Goal: Task Accomplishment & Management: Manage account settings

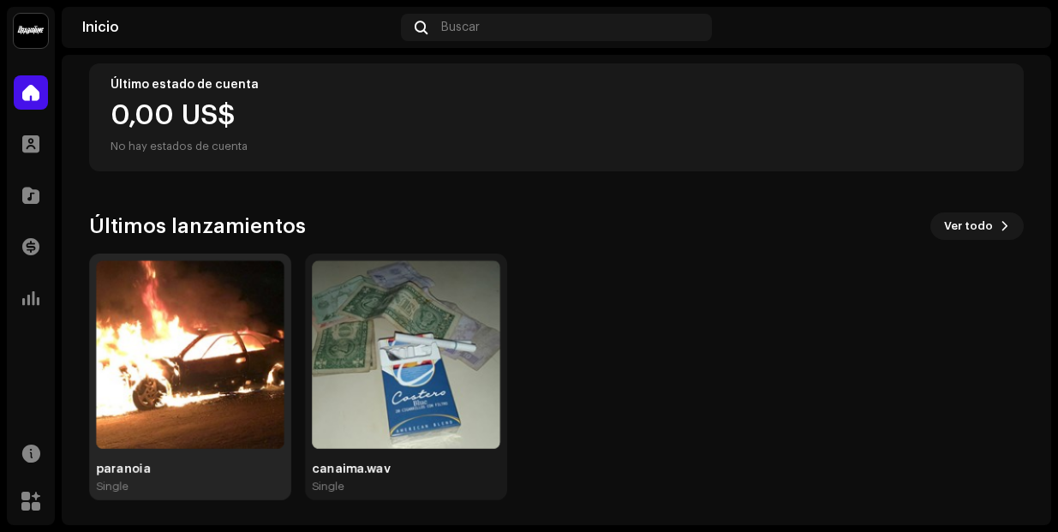
scroll to position [315, 0]
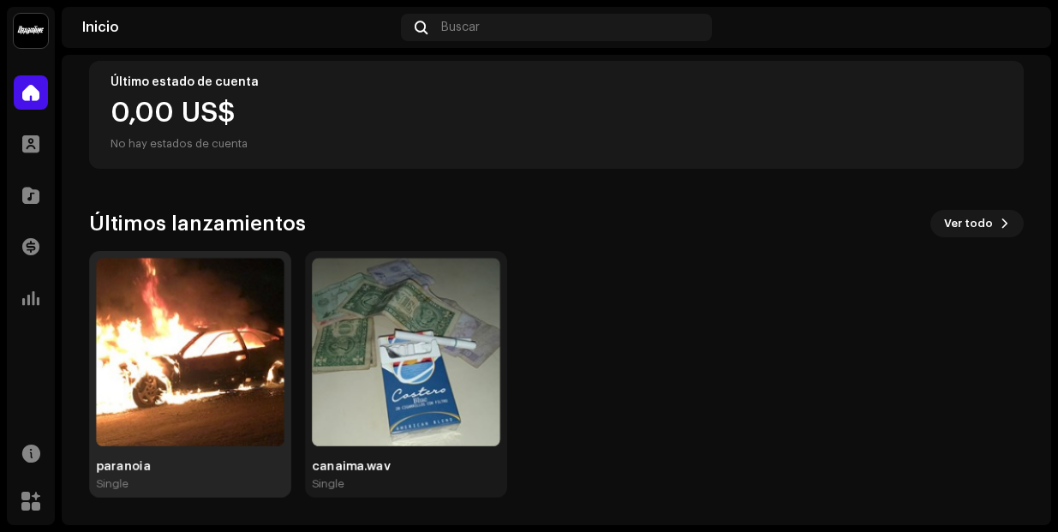
click at [214, 339] on img at bounding box center [190, 352] width 189 height 189
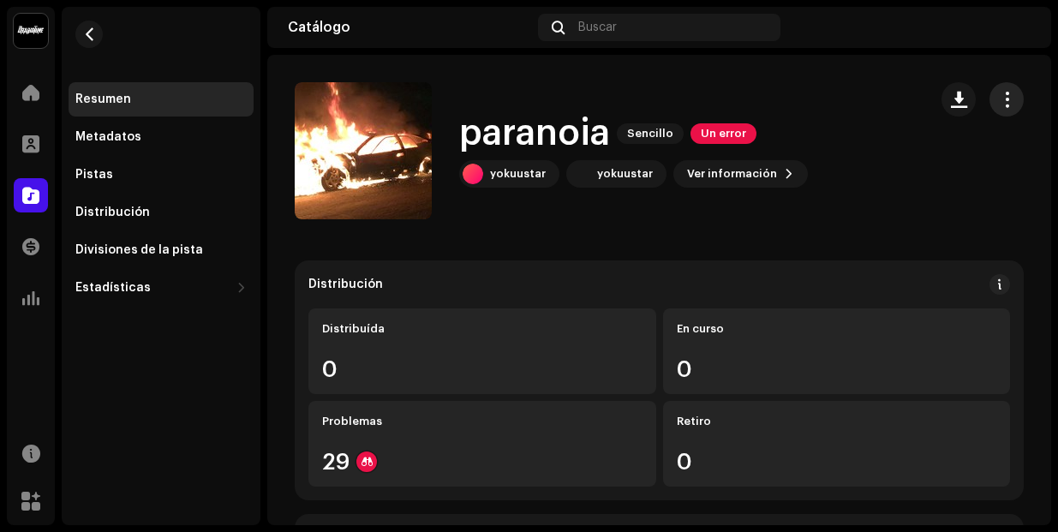
click at [990, 87] on button "button" at bounding box center [1007, 99] width 34 height 34
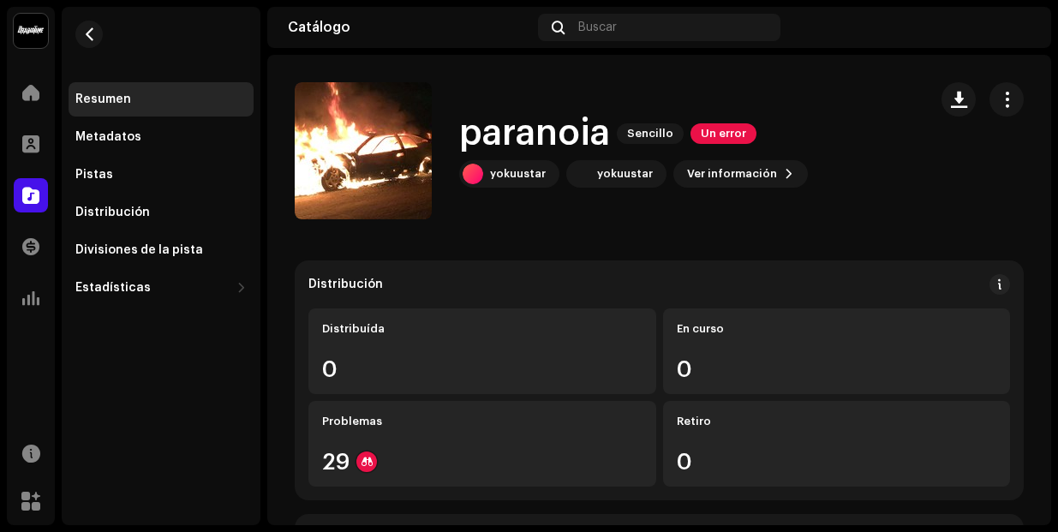
click at [70, 24] on re-m-nav-back at bounding box center [89, 44] width 41 height 75
click at [79, 27] on button "button" at bounding box center [88, 34] width 27 height 27
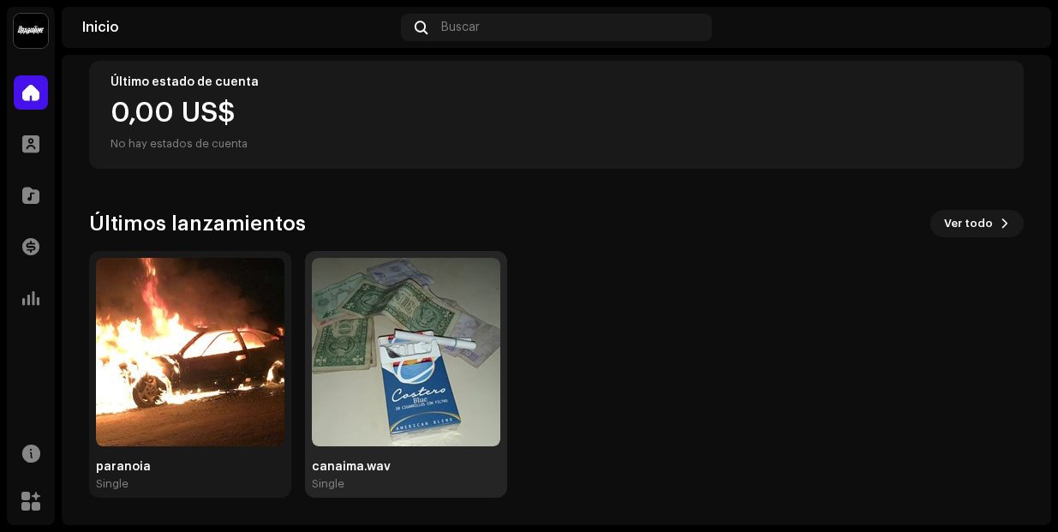
click at [363, 296] on img at bounding box center [406, 352] width 189 height 189
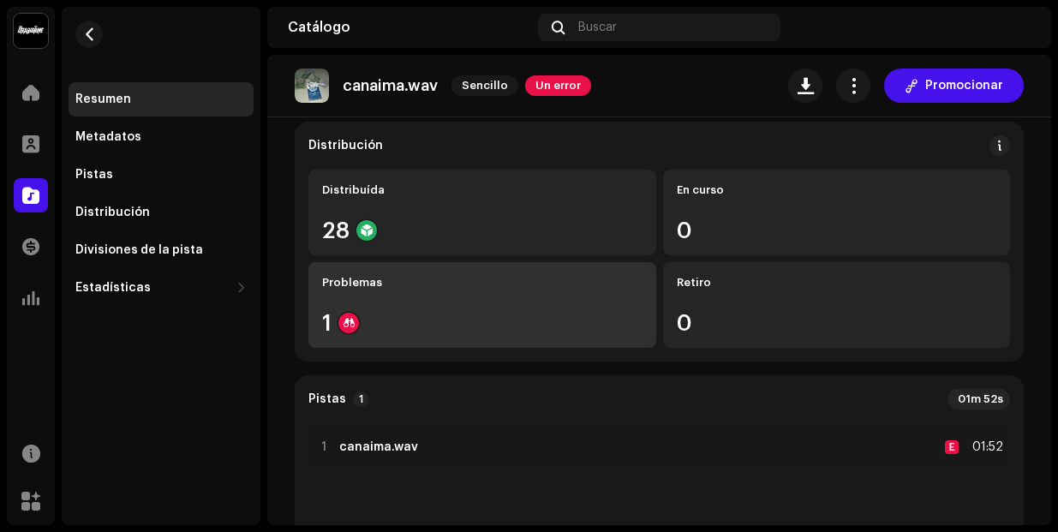
scroll to position [343, 0]
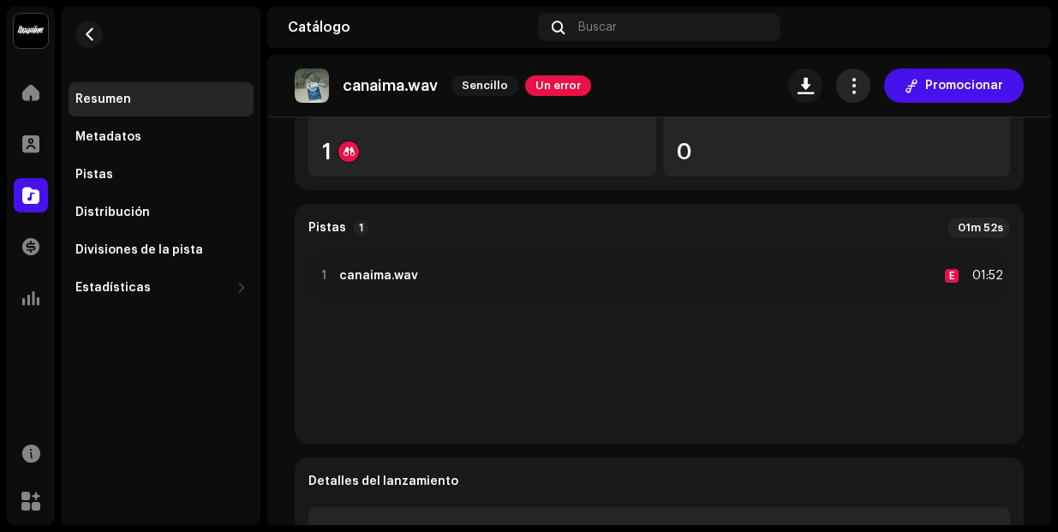
click at [848, 86] on span "button" at bounding box center [854, 86] width 16 height 14
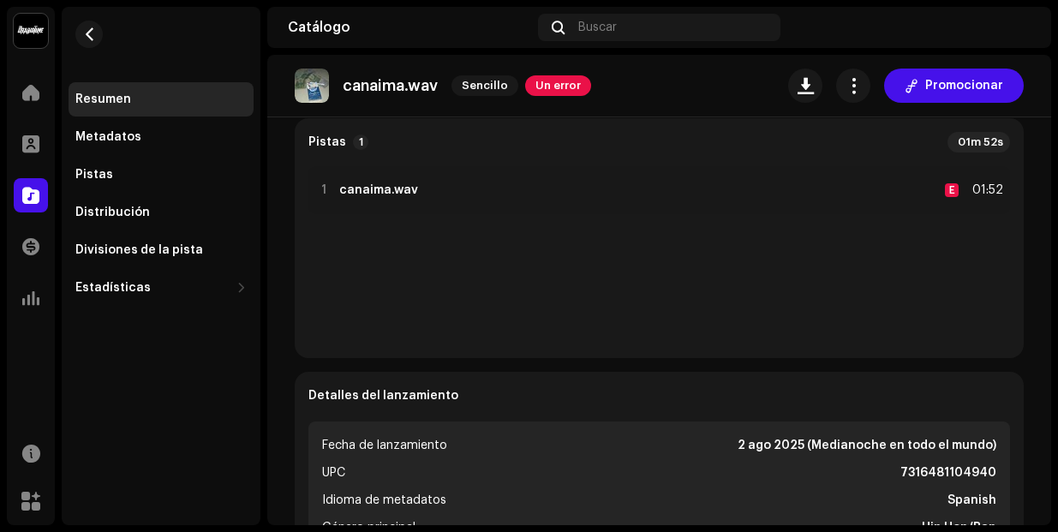
scroll to position [0, 0]
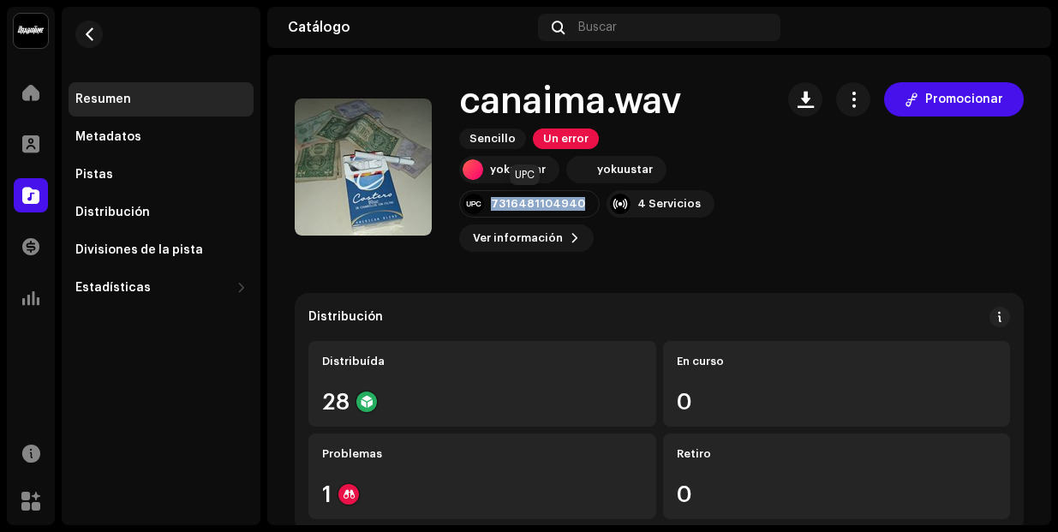
drag, startPoint x: 577, startPoint y: 203, endPoint x: 491, endPoint y: 202, distance: 85.7
click at [491, 202] on div "7316481104940" at bounding box center [529, 203] width 141 height 27
copy div "7316481104940"
click at [855, 92] on button "button" at bounding box center [853, 99] width 34 height 34
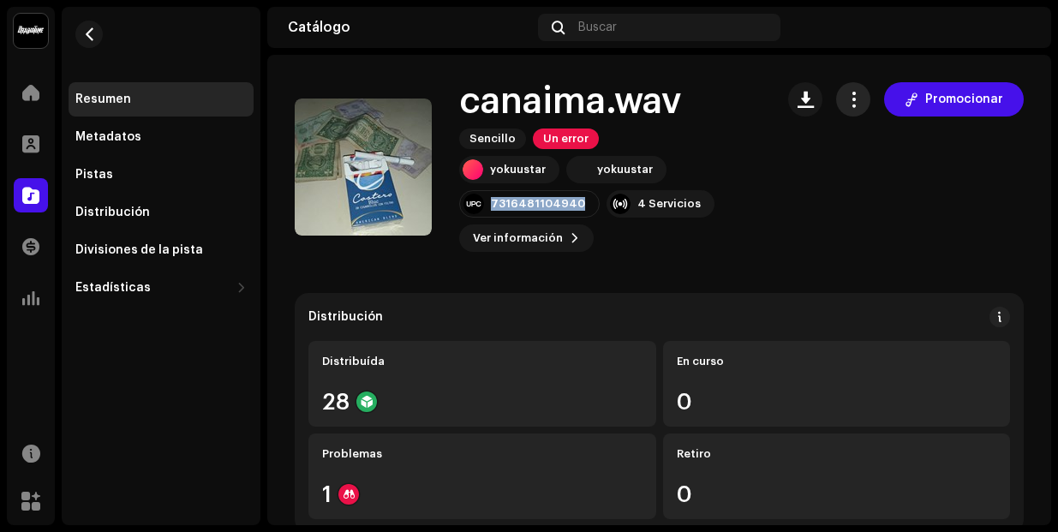
click at [855, 92] on button "button" at bounding box center [853, 99] width 34 height 34
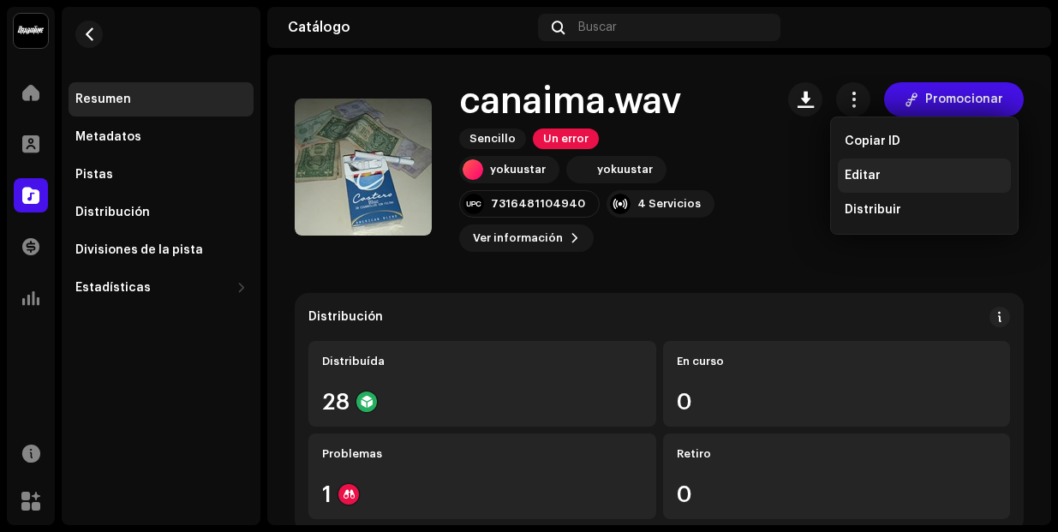
click at [878, 183] on div "Editar" at bounding box center [924, 176] width 173 height 34
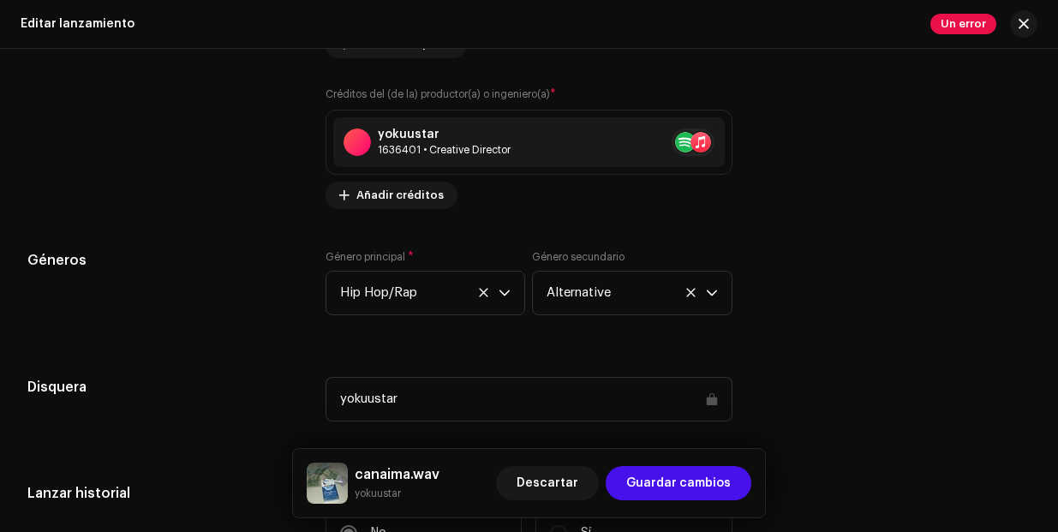
scroll to position [1800, 0]
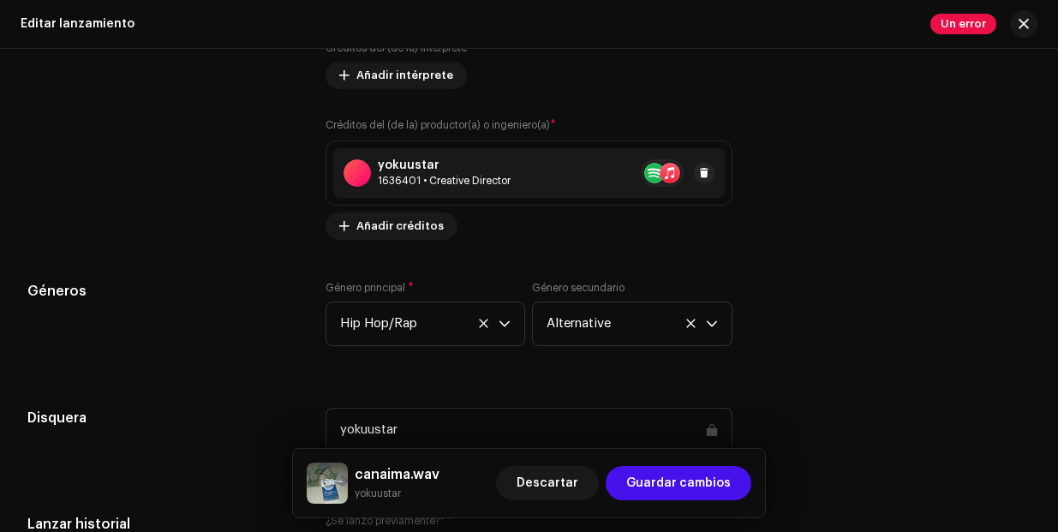
click at [664, 171] on re-a-table-artist-ids at bounding box center [662, 172] width 43 height 27
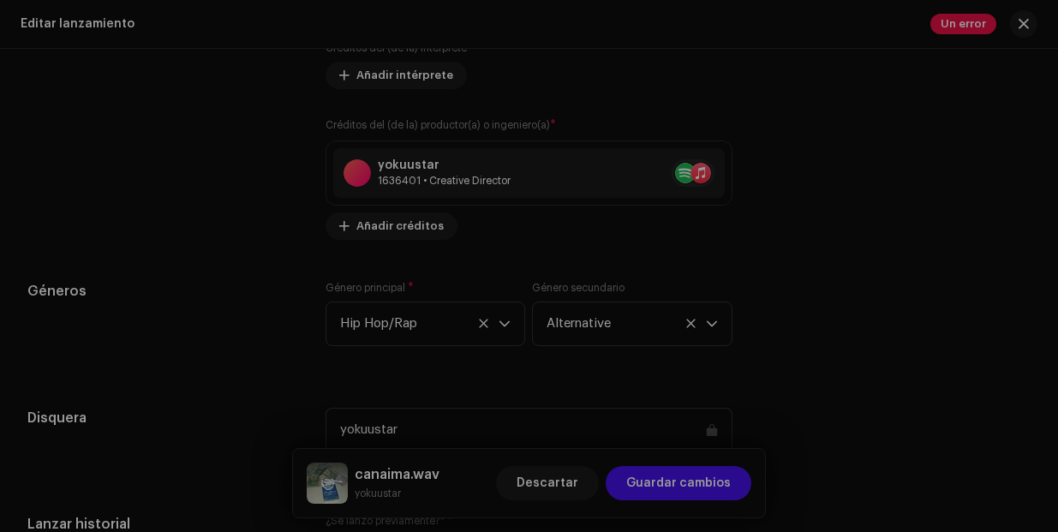
click at [831, 177] on div "Actualizar créditos del (de la) productor(a) o ingeniero(a) Rol * Seleccionar r…" at bounding box center [529, 266] width 1058 height 532
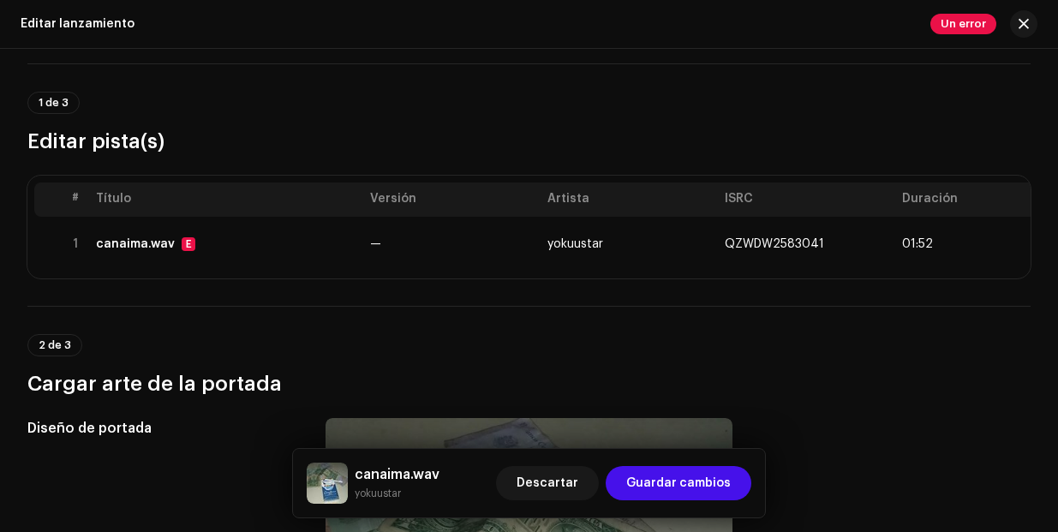
scroll to position [86, 0]
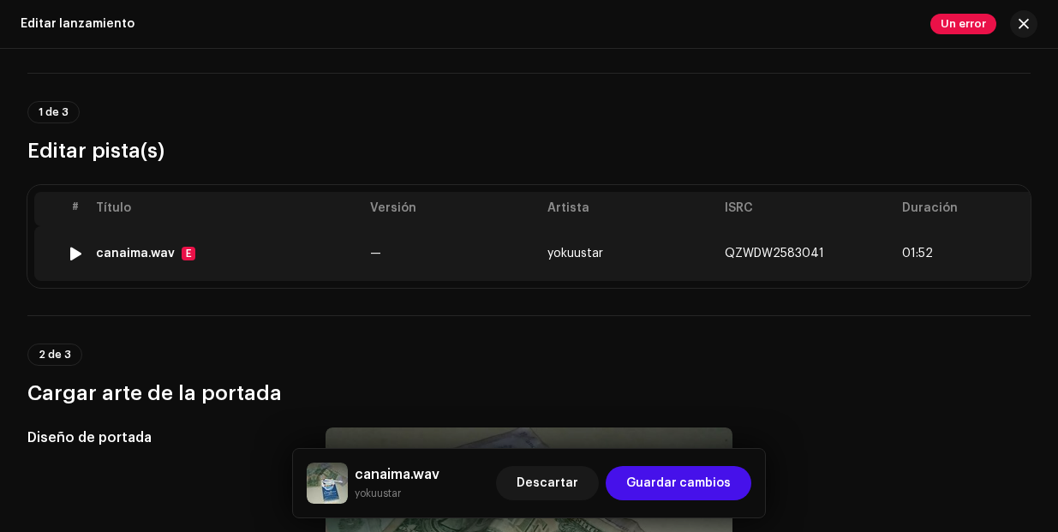
click at [903, 249] on span "01:52" at bounding box center [917, 254] width 31 height 14
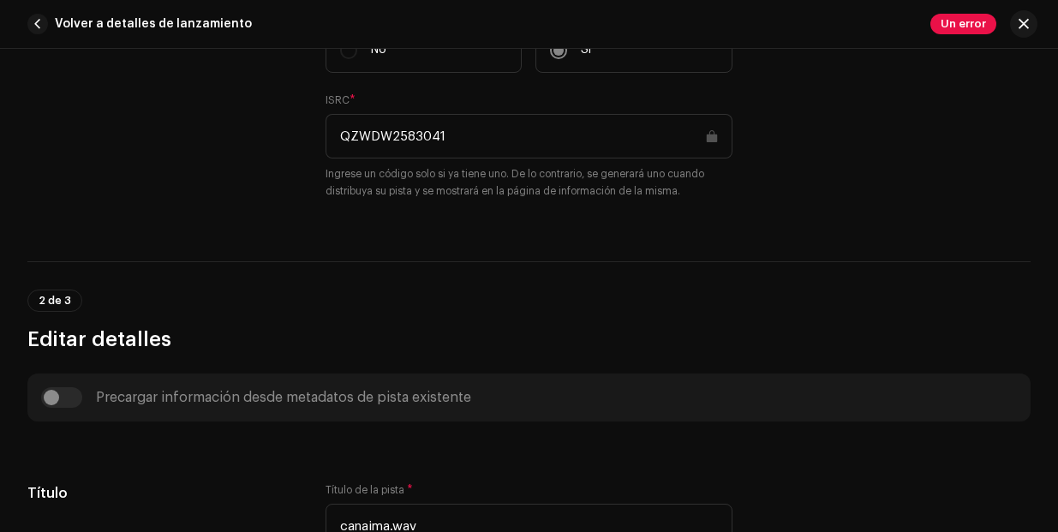
scroll to position [0, 0]
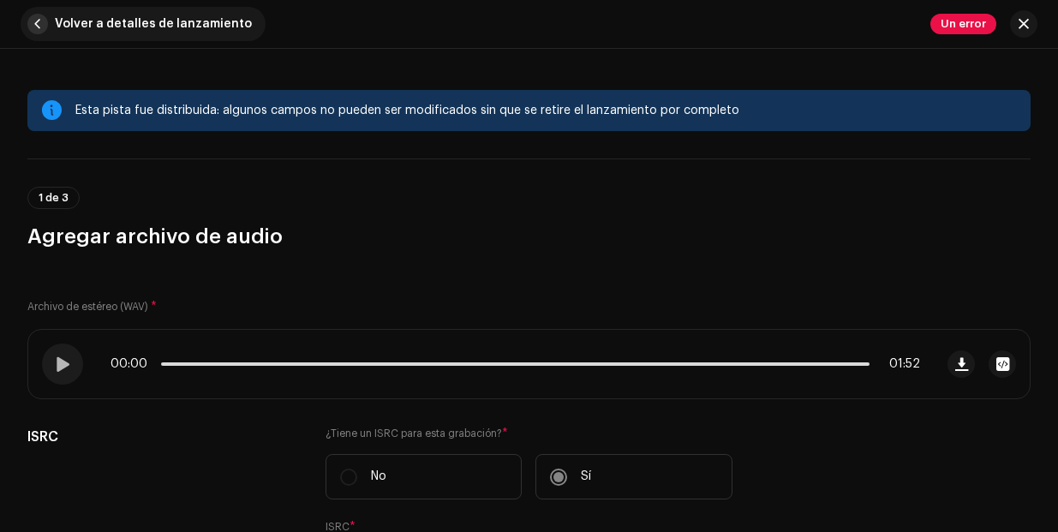
click at [37, 15] on span "button" at bounding box center [37, 24] width 21 height 21
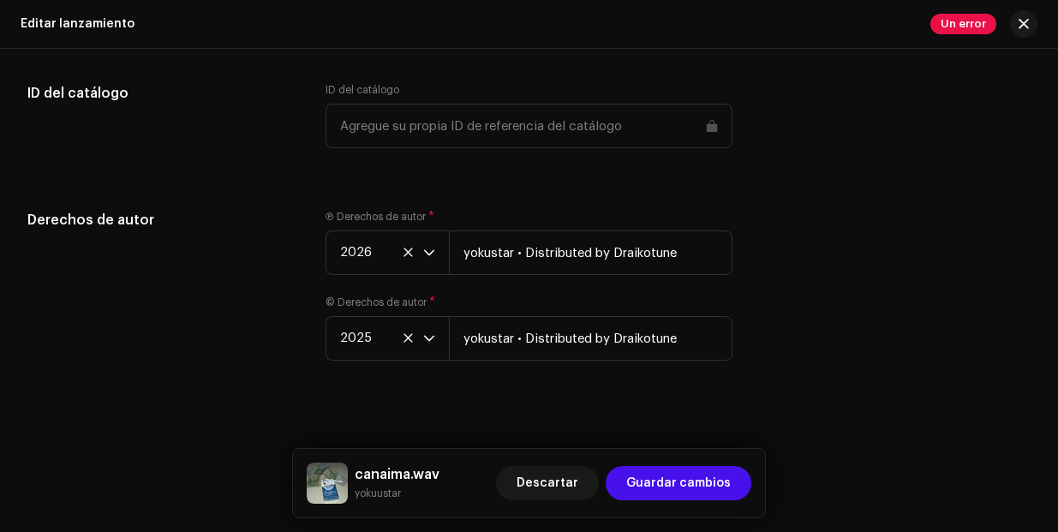
scroll to position [2503, 0]
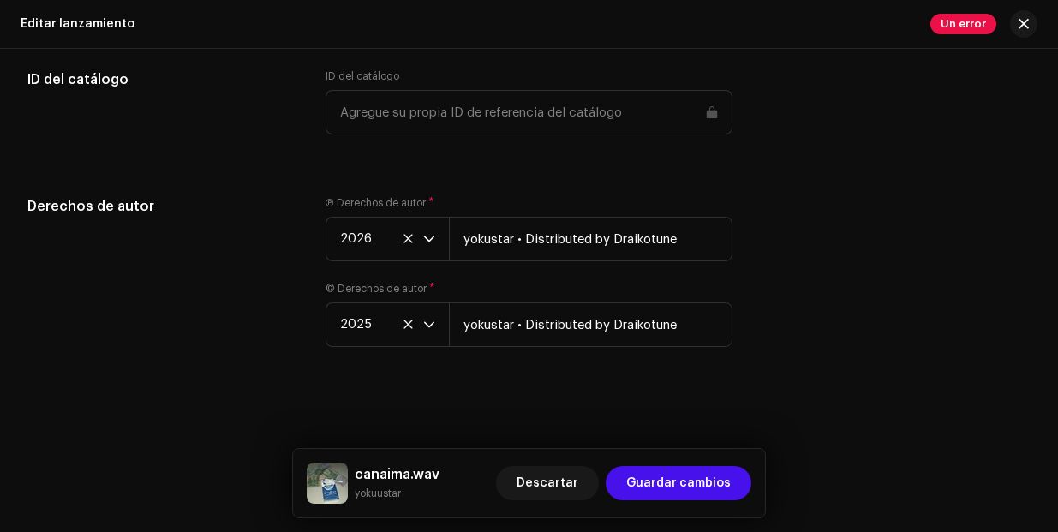
click at [969, 22] on span "Un error" at bounding box center [964, 24] width 66 height 21
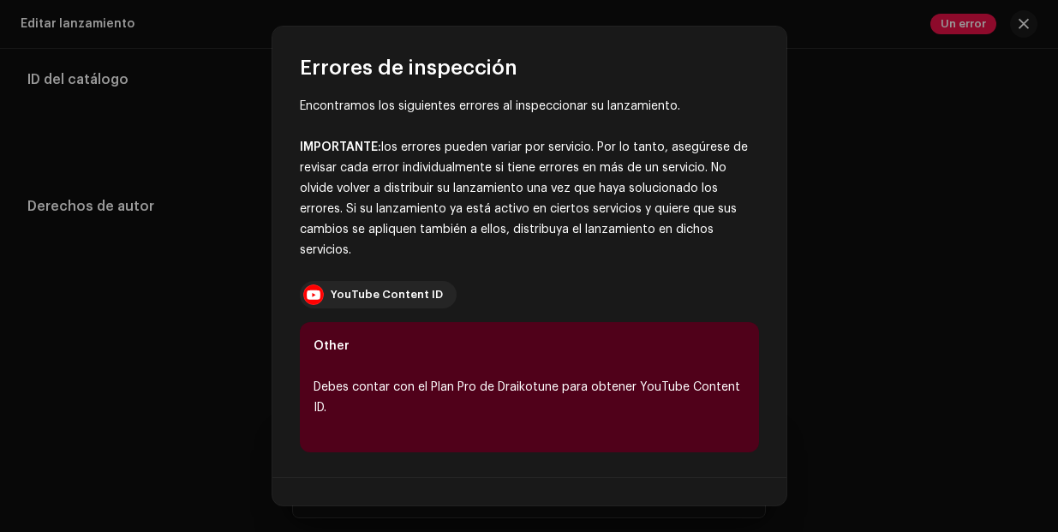
scroll to position [15, 0]
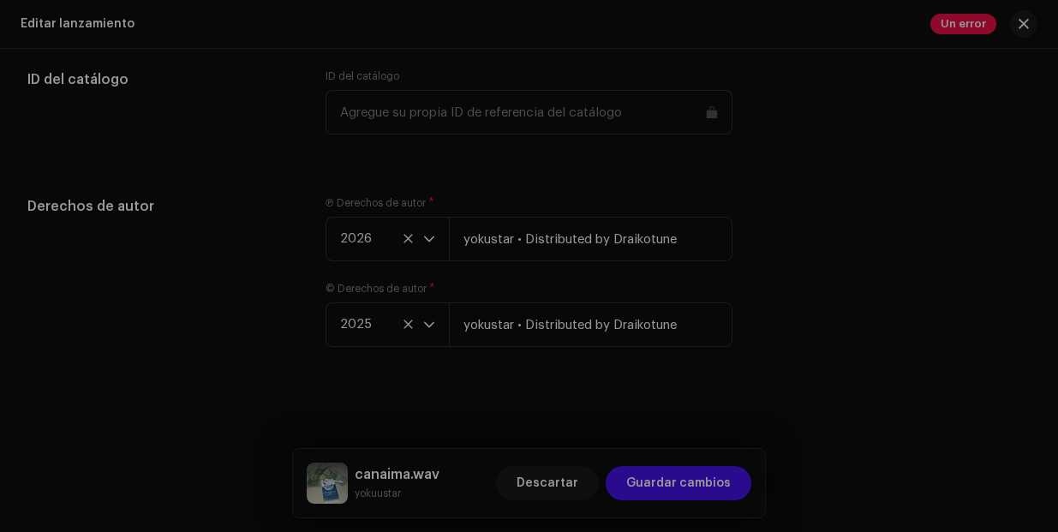
click at [830, 105] on div "Errores de inspección Encontramos los siguientes errores al inspeccionar su lan…" at bounding box center [529, 266] width 1058 height 532
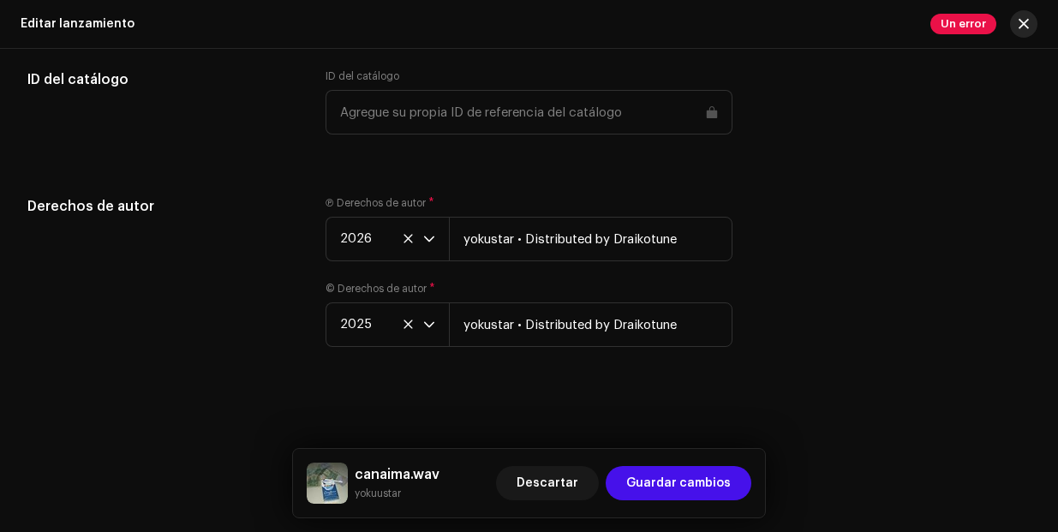
click at [1029, 33] on button "button" at bounding box center [1023, 23] width 27 height 27
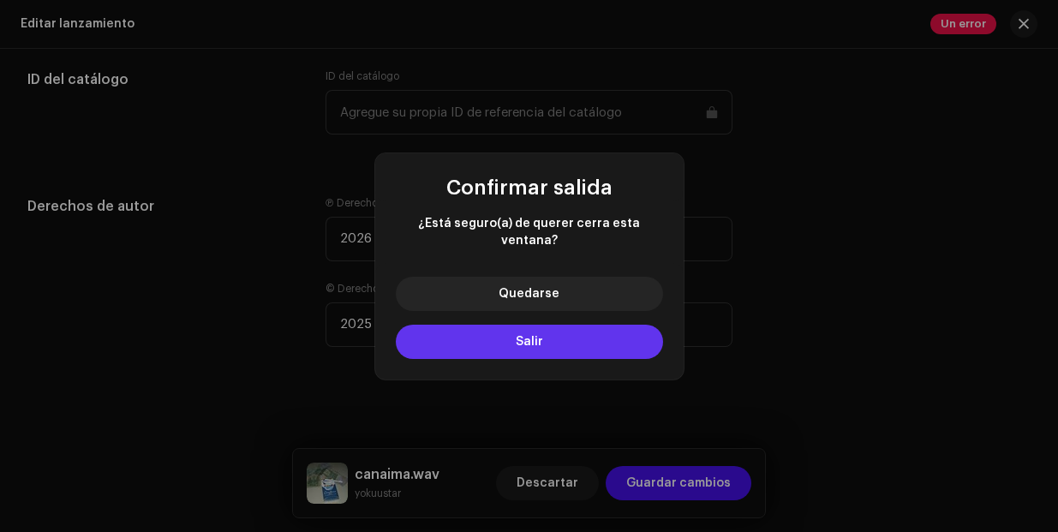
click at [534, 336] on span "Salir" at bounding box center [529, 342] width 27 height 12
